Goal: Find specific page/section: Find specific page/section

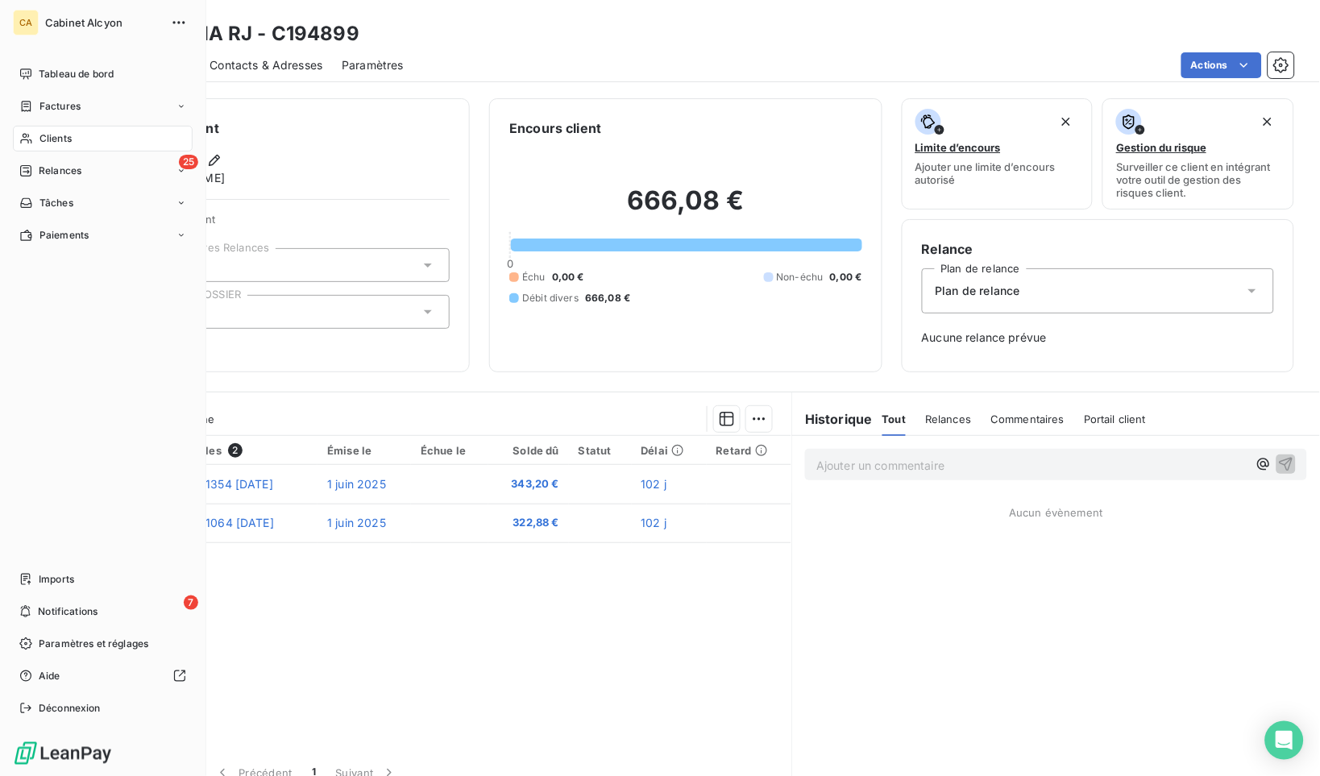
click at [40, 140] on span "Clients" at bounding box center [55, 138] width 32 height 15
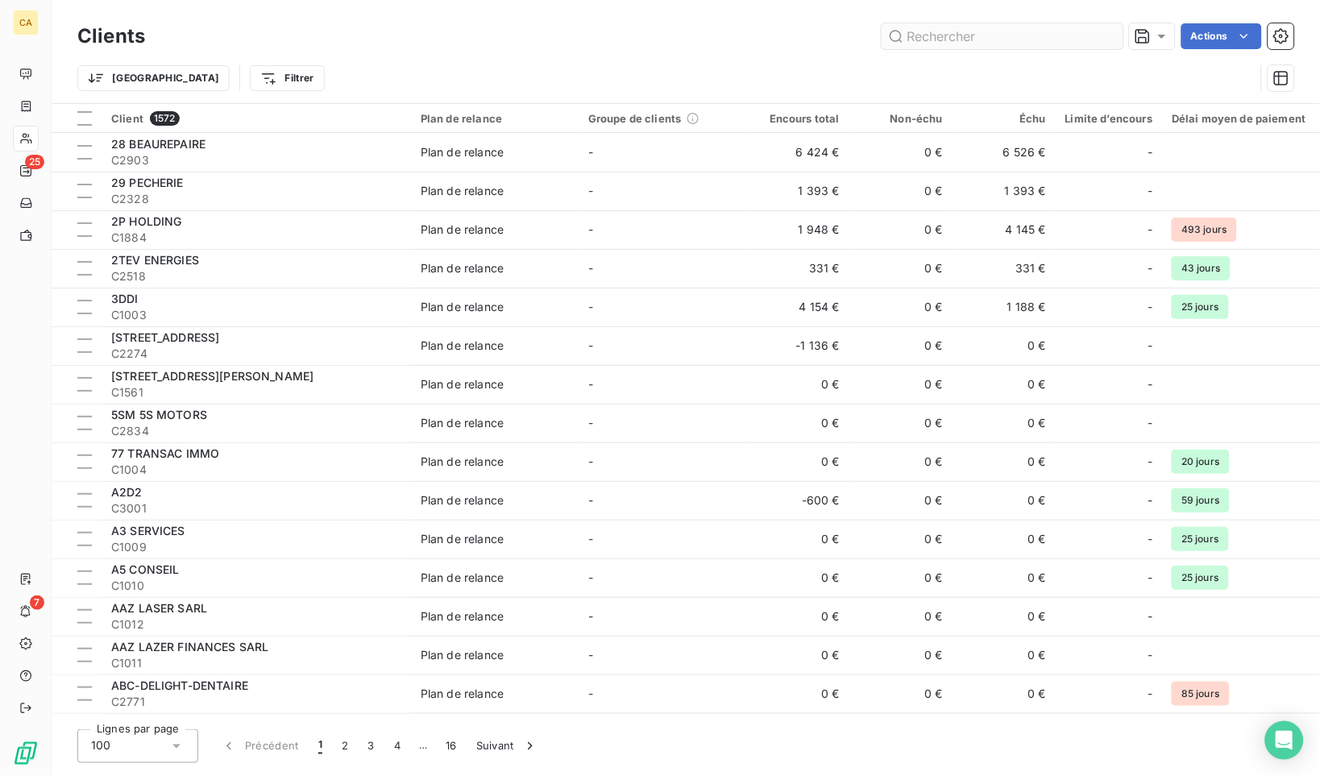
click at [919, 29] on input "text" at bounding box center [1003, 36] width 242 height 26
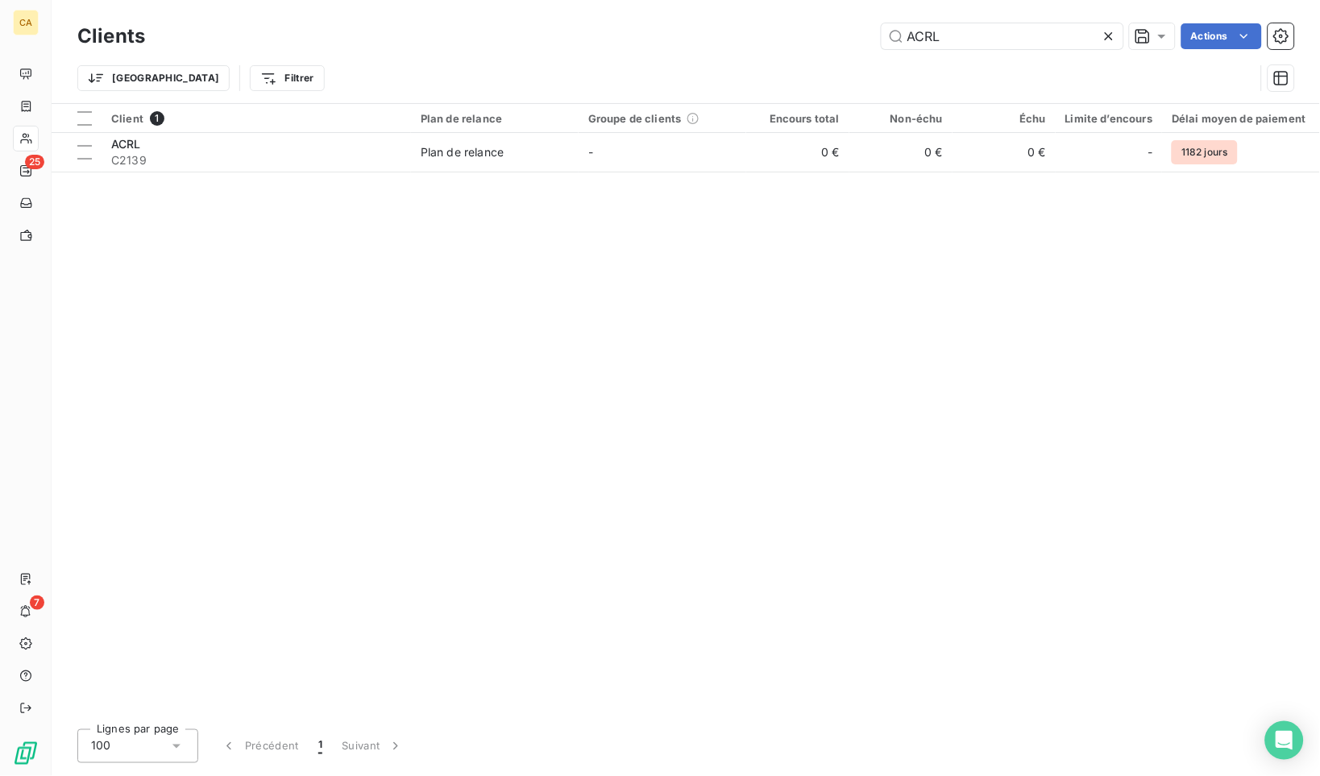
drag, startPoint x: 948, startPoint y: 27, endPoint x: 877, endPoint y: 35, distance: 72.3
click at [877, 35] on div "ACRL Actions" at bounding box center [729, 36] width 1130 height 26
drag, startPoint x: 975, startPoint y: 36, endPoint x: 889, endPoint y: 33, distance: 86.3
click at [889, 33] on input "INTERNE C" at bounding box center [1003, 36] width 242 height 26
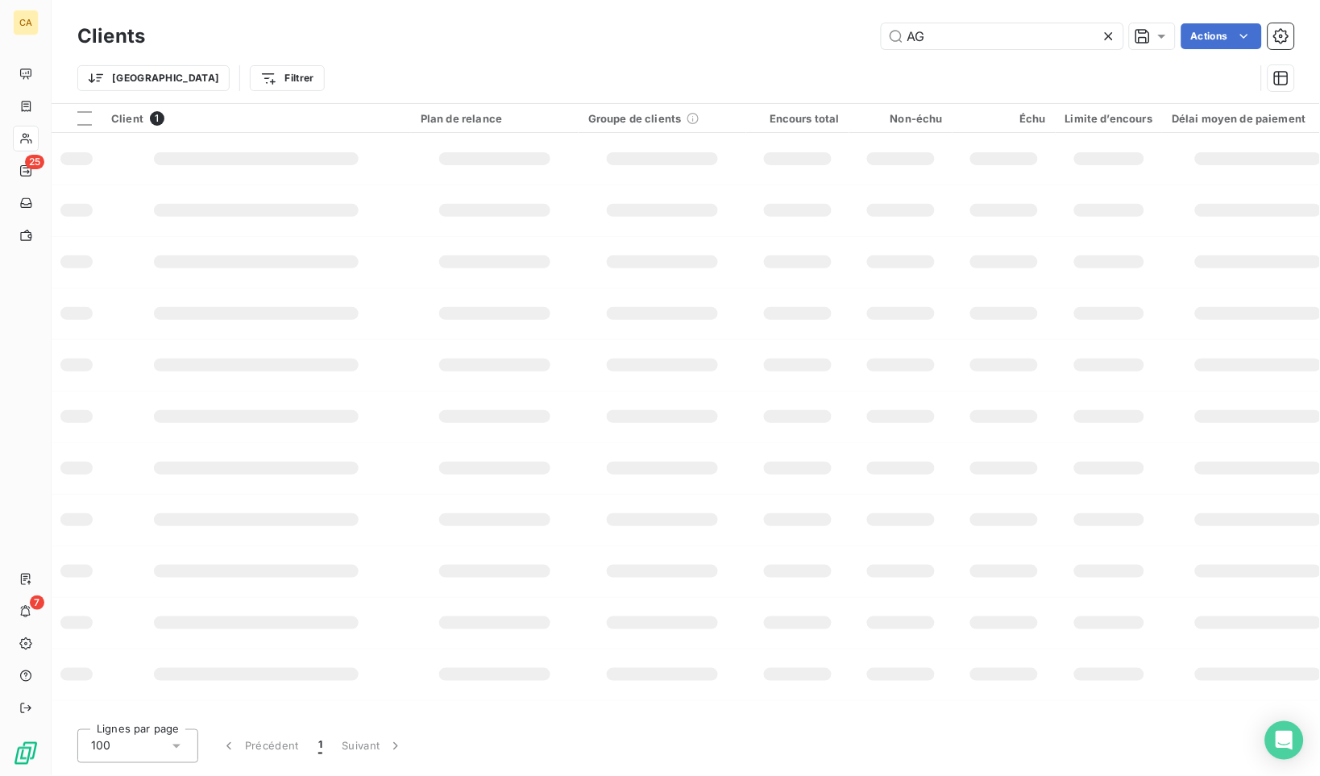
type input "A"
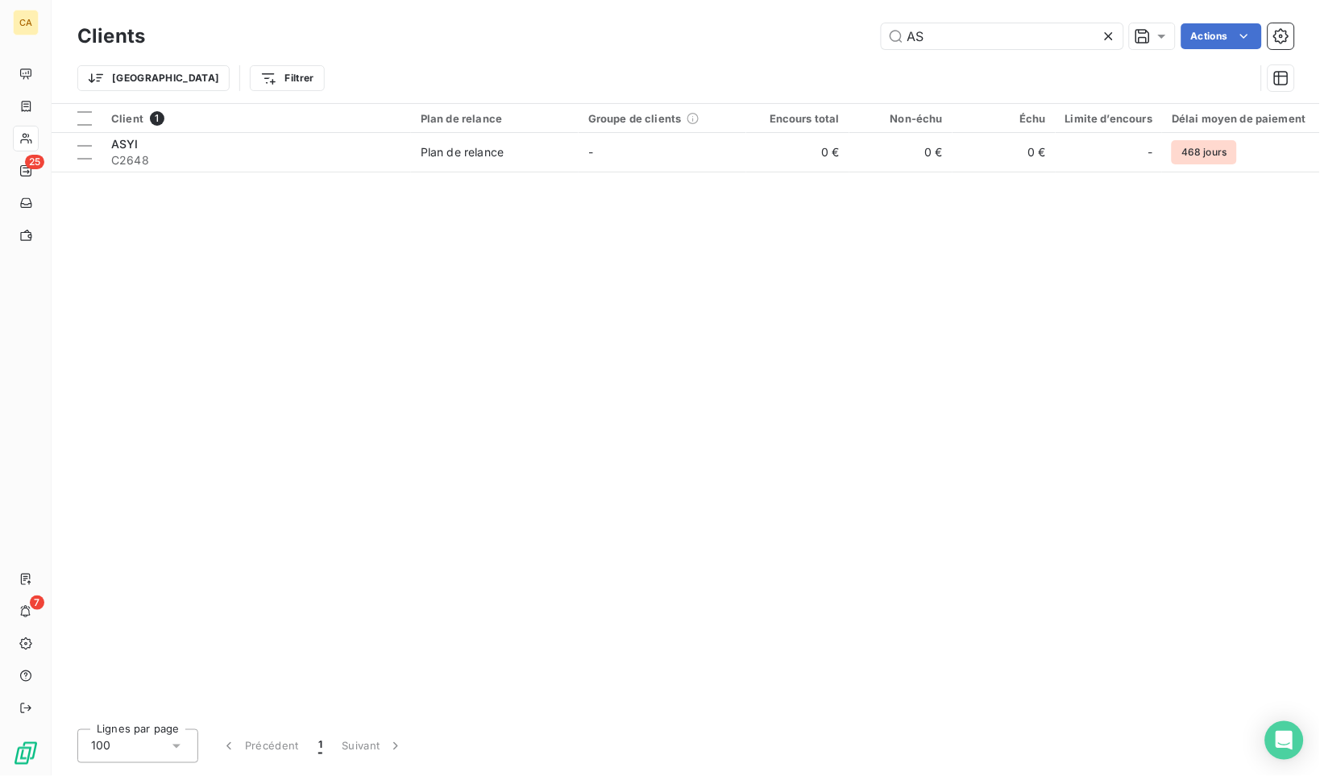
type input "A"
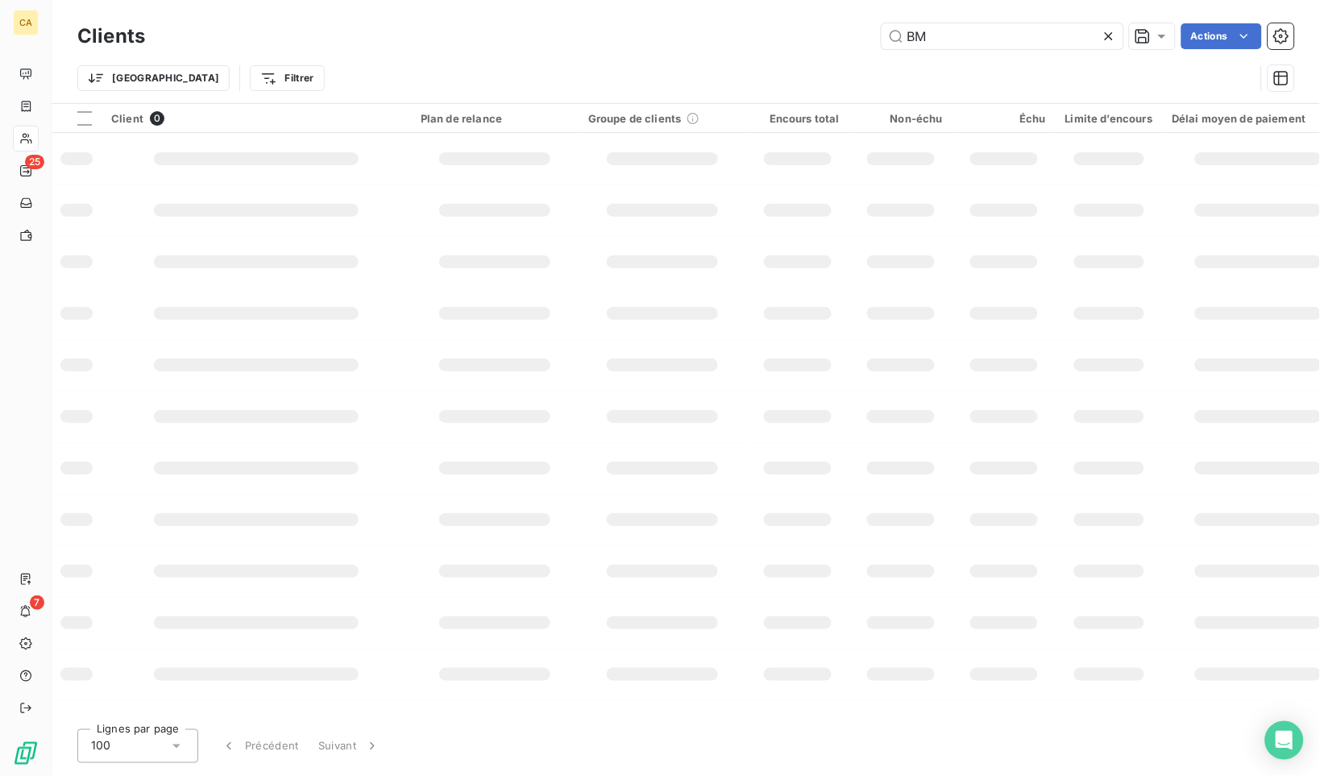
type input "B"
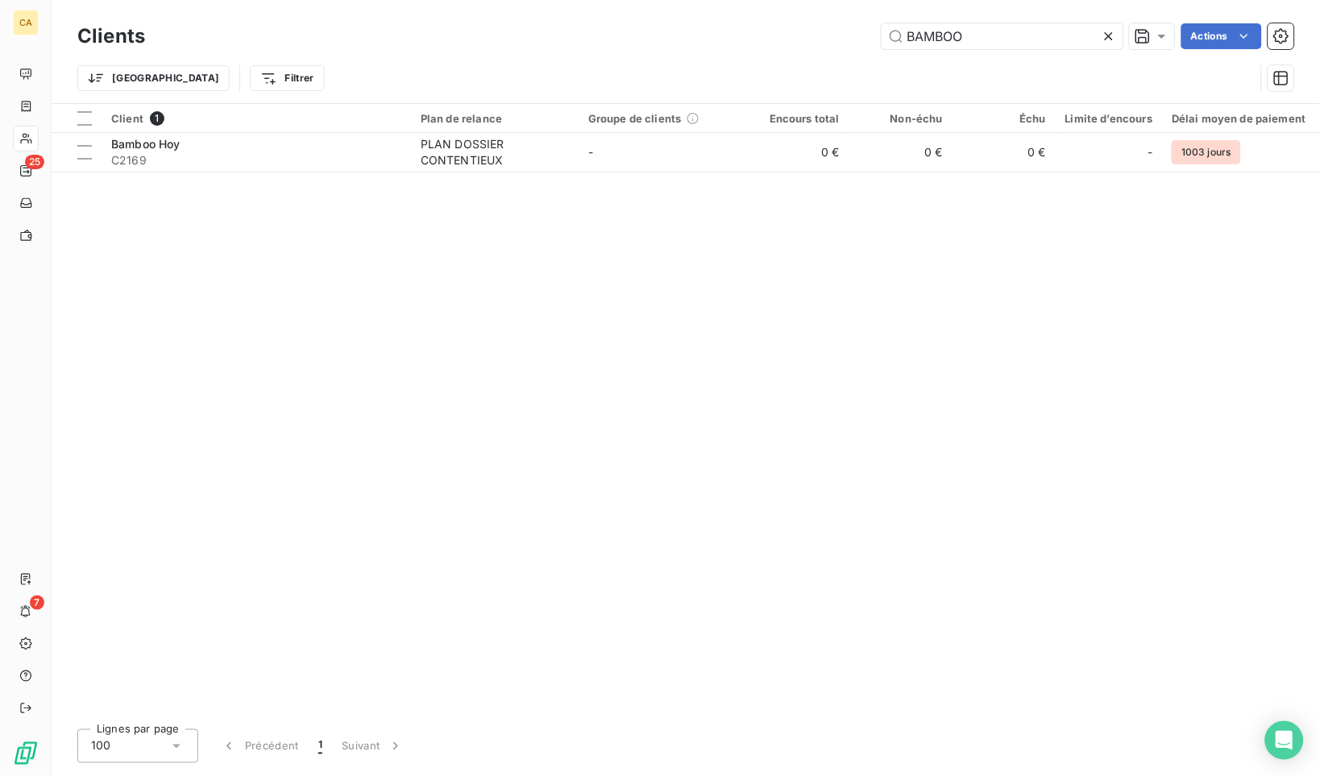
type input "BAMBOO"
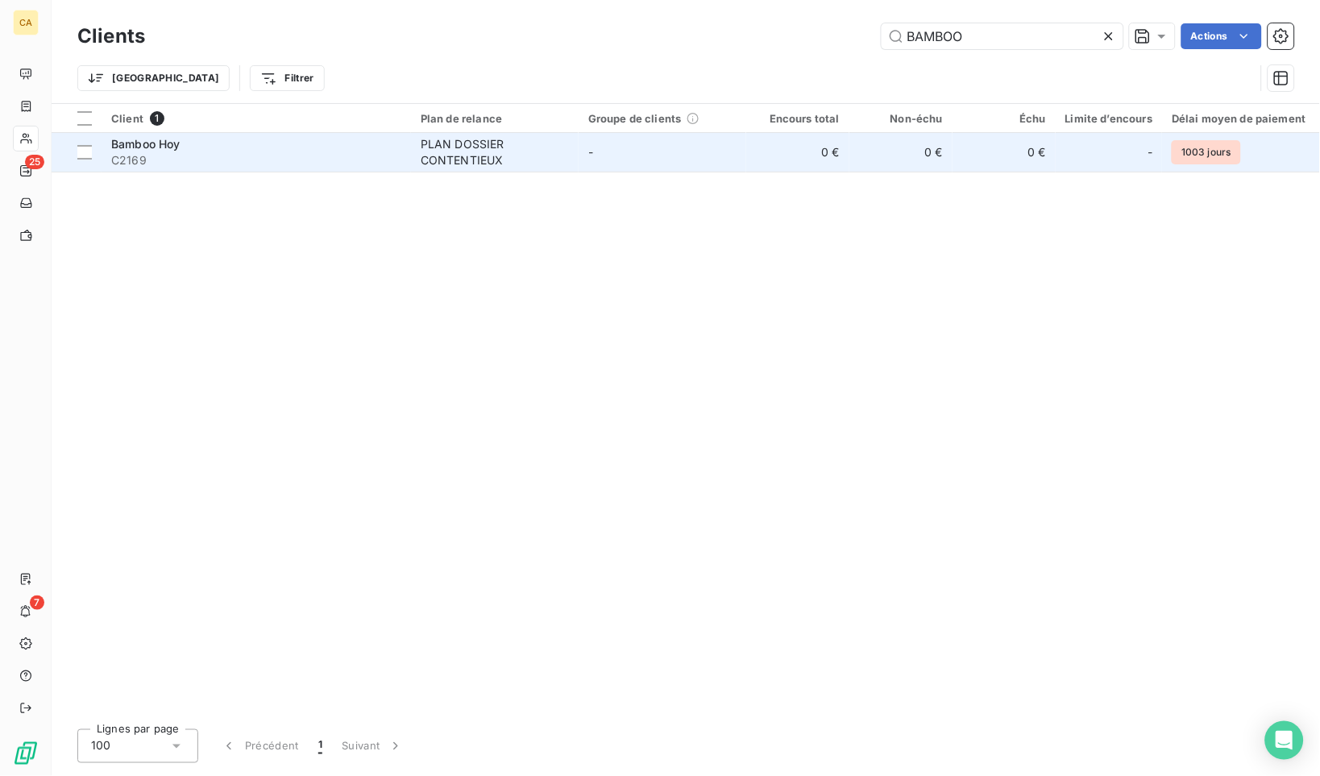
click at [178, 152] on span "C2169" at bounding box center [256, 160] width 290 height 16
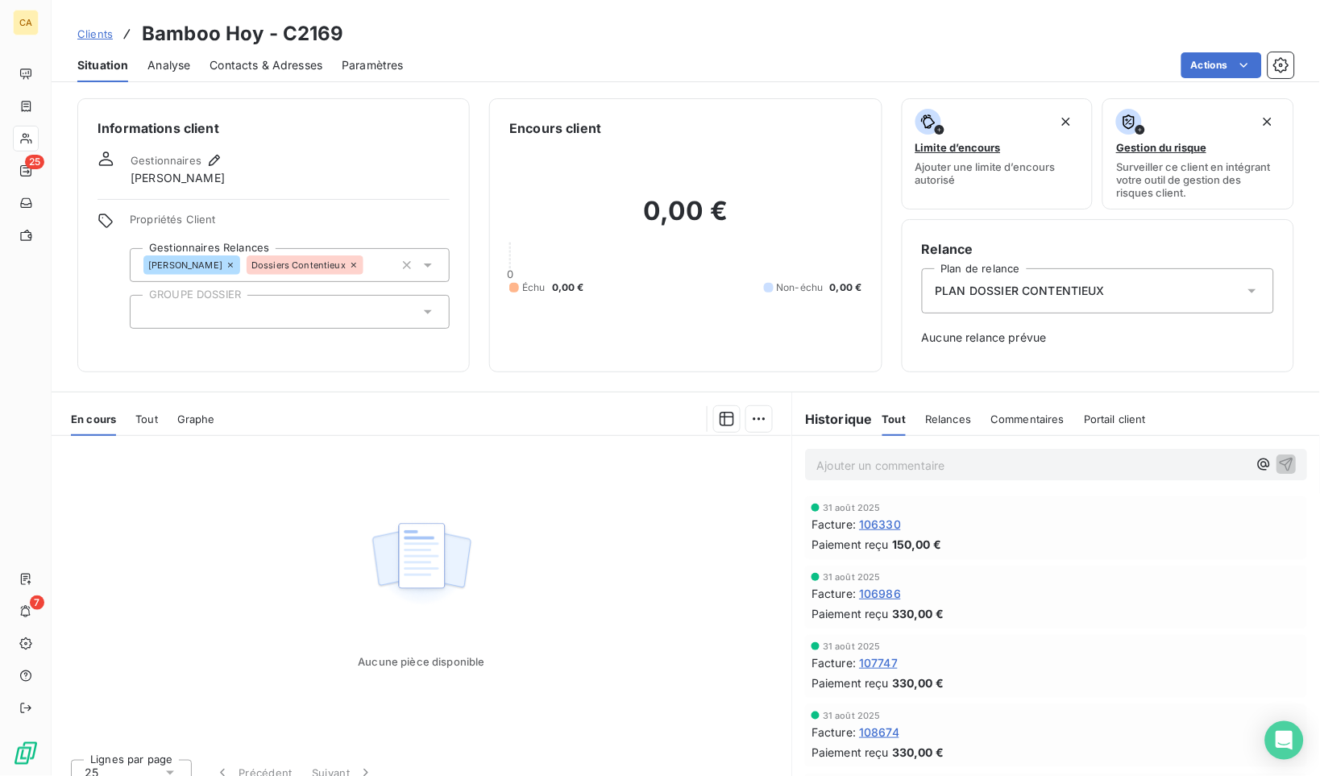
click at [147, 420] on span "Tout" at bounding box center [146, 419] width 23 height 13
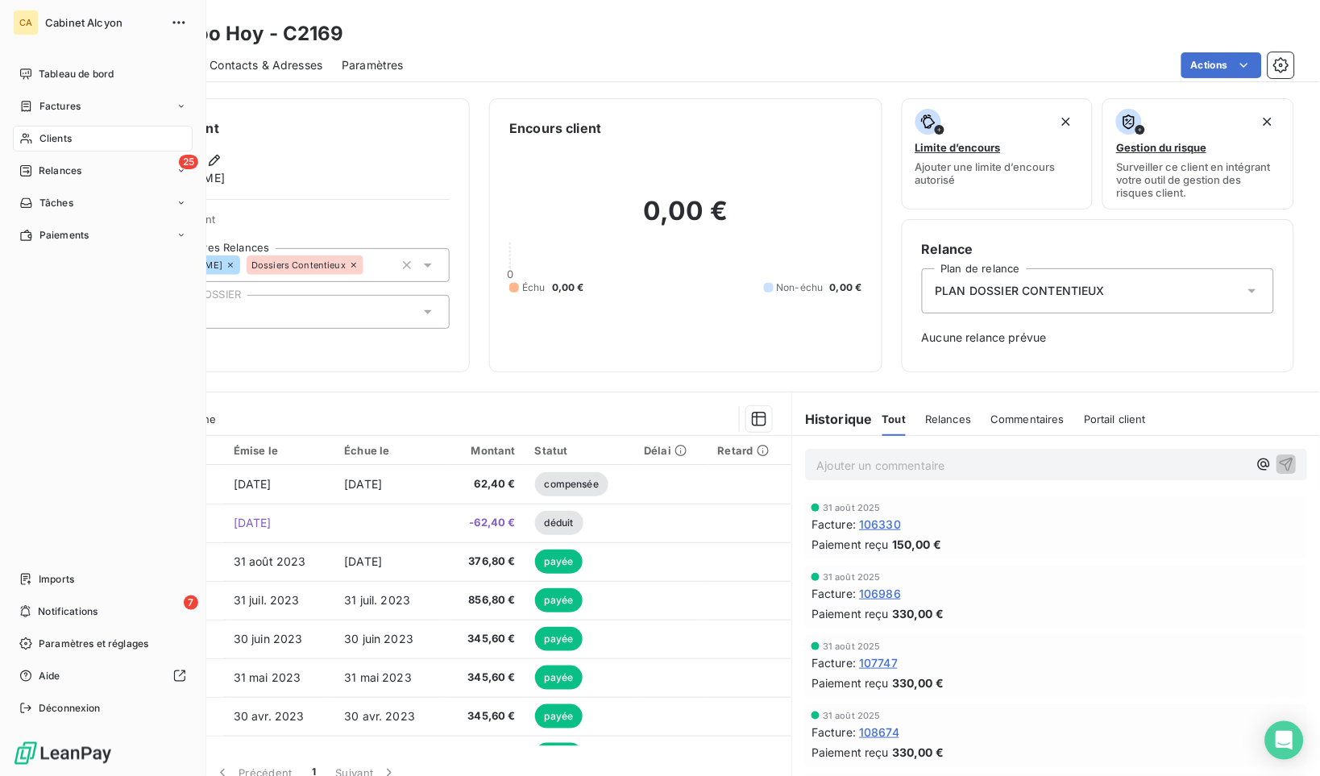
click at [53, 139] on span "Clients" at bounding box center [55, 138] width 32 height 15
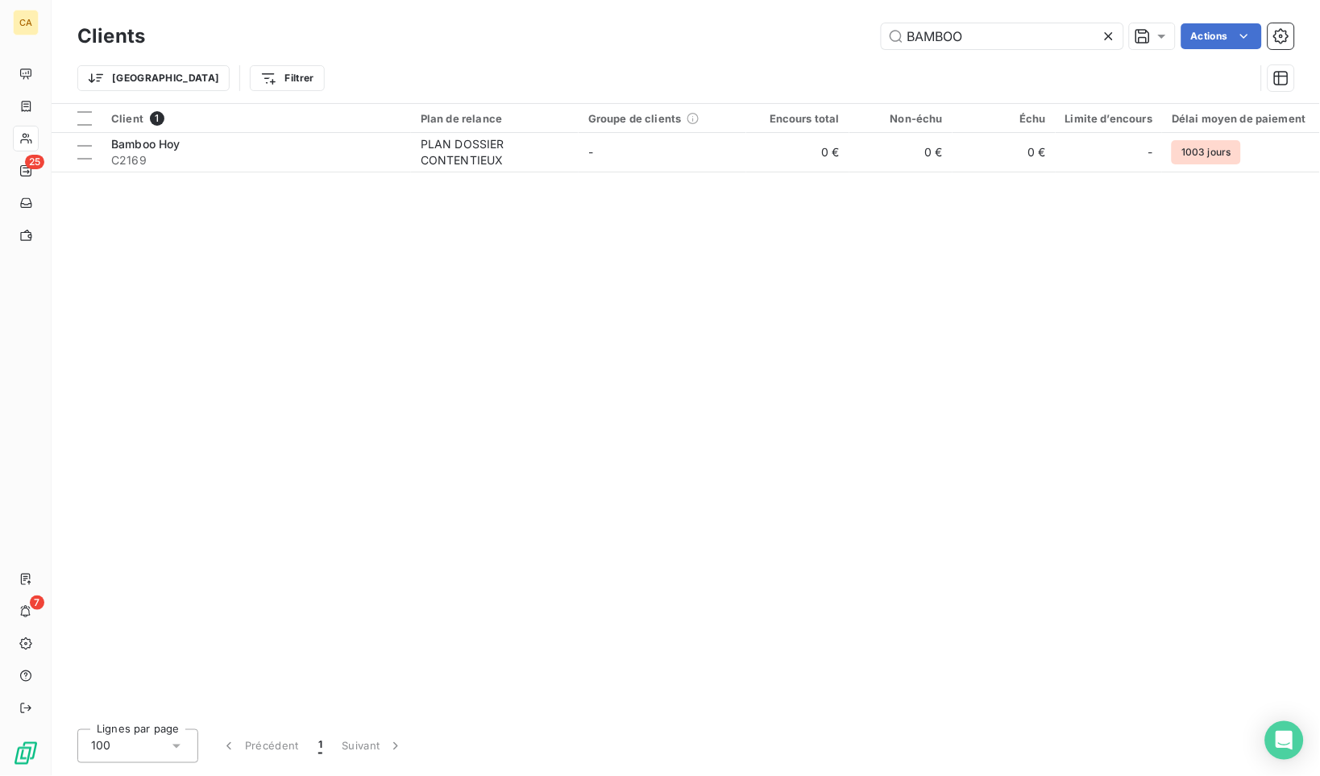
click at [1109, 36] on icon at bounding box center [1109, 36] width 8 height 8
